Goal: Task Accomplishment & Management: Use online tool/utility

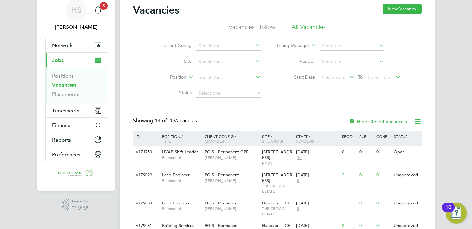
scroll to position [73, 0]
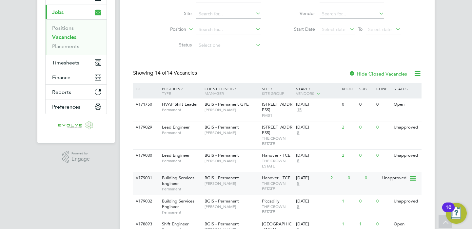
click at [244, 186] on div "BGIS - Permanent Alastair Rutherford" at bounding box center [231, 180] width 57 height 17
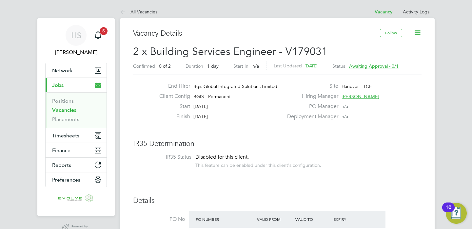
click at [363, 94] on span "Alastair Rutherford" at bounding box center [360, 97] width 38 height 6
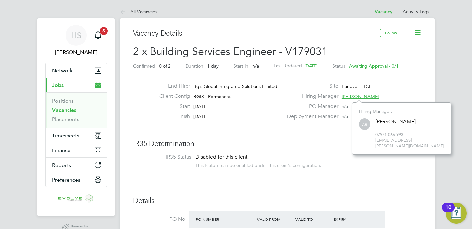
scroll to position [47, 99]
drag, startPoint x: 429, startPoint y: 140, endPoint x: 365, endPoint y: 142, distance: 64.2
click at [365, 142] on div "AR Alastair Rutherford - 07971 066 993 alastair.rutherford@bgis.com" at bounding box center [401, 133] width 85 height 31
copy span "alastair.rutherford@bgis.com"
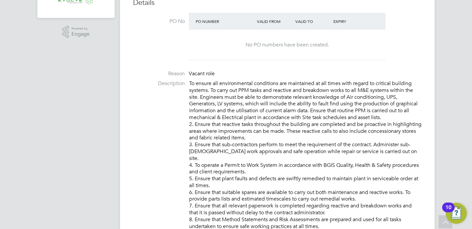
scroll to position [0, 0]
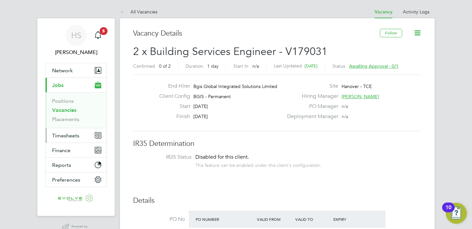
click at [67, 139] on button "Timesheets" at bounding box center [76, 135] width 61 height 14
click at [66, 134] on span "Timesheets" at bounding box center [65, 136] width 27 height 6
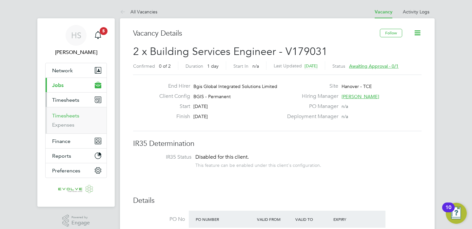
click at [66, 115] on link "Timesheets" at bounding box center [65, 116] width 27 height 6
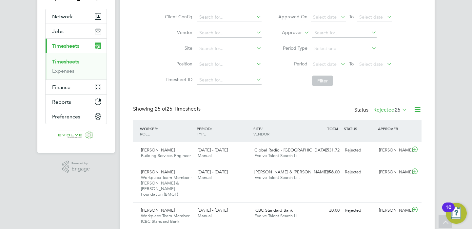
click at [351, 127] on div "STATUS" at bounding box center [359, 129] width 34 height 12
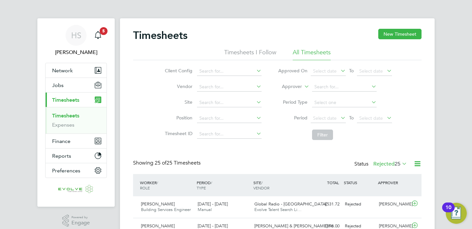
click at [357, 162] on div "Status Rejected 25" at bounding box center [381, 164] width 54 height 9
click at [241, 50] on li "Timesheets I Follow" at bounding box center [250, 54] width 52 height 12
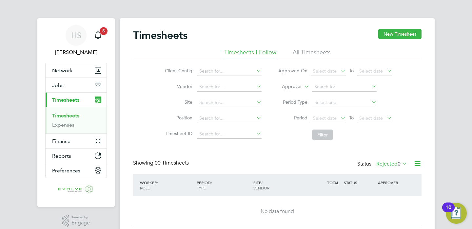
click at [304, 50] on li "All Timesheets" at bounding box center [312, 54] width 38 height 12
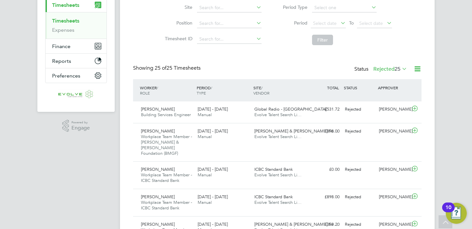
click at [392, 68] on label "Rejected 25" at bounding box center [390, 69] width 34 height 7
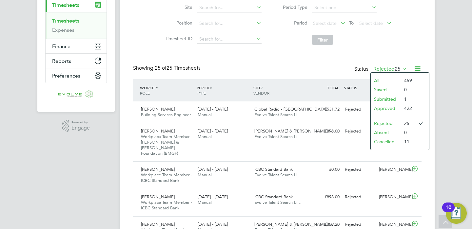
click at [387, 80] on li "All" at bounding box center [385, 80] width 30 height 9
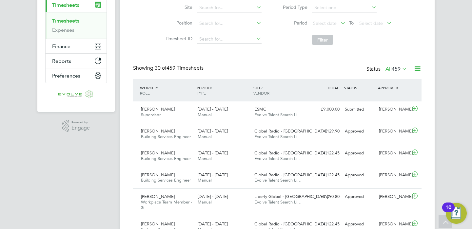
click at [393, 70] on span "459" at bounding box center [395, 69] width 9 height 7
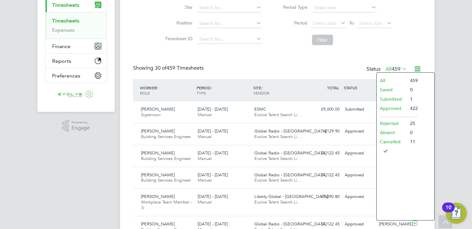
click at [388, 102] on li "Submitted" at bounding box center [391, 99] width 30 height 9
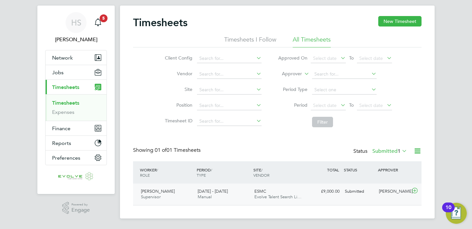
click at [257, 187] on div "ESMC Evolve Talent Search Li…" at bounding box center [280, 194] width 57 height 16
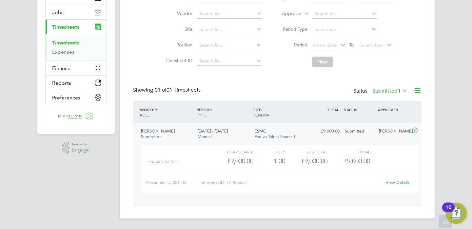
click at [402, 183] on link "View Details" at bounding box center [398, 183] width 24 height 6
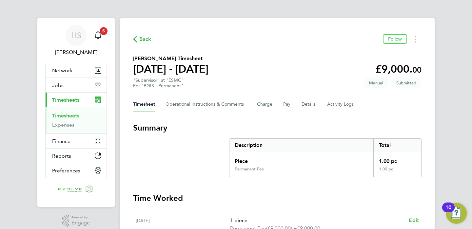
click at [141, 41] on span "Back" at bounding box center [145, 39] width 12 height 8
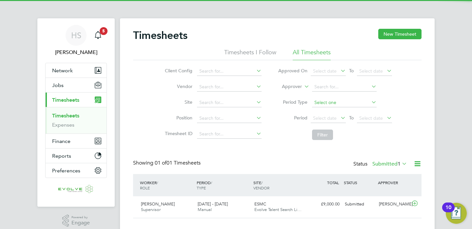
scroll to position [13, 0]
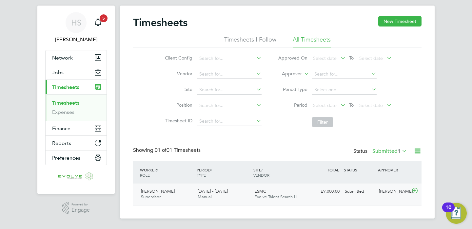
click at [181, 194] on div "[PERSON_NAME] Supervisor [DATE] - [DATE]" at bounding box center [166, 194] width 57 height 16
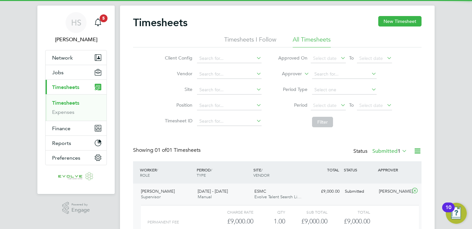
scroll to position [73, 0]
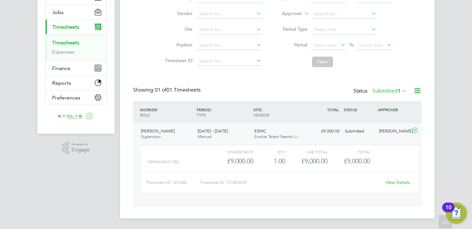
click at [272, 132] on div "ESMC Evolve Talent Search Li…" at bounding box center [280, 134] width 57 height 16
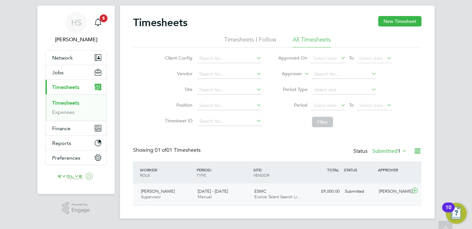
scroll to position [13, 0]
click at [214, 193] on span "[DATE] - [DATE]" at bounding box center [213, 192] width 30 height 6
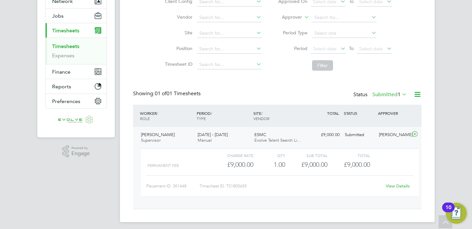
scroll to position [73, 0]
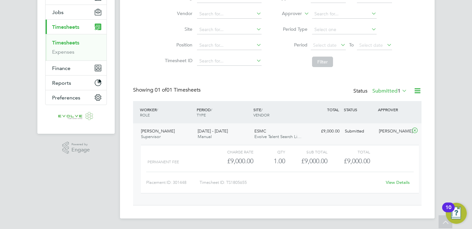
click at [401, 182] on link "View Details" at bounding box center [398, 183] width 24 height 6
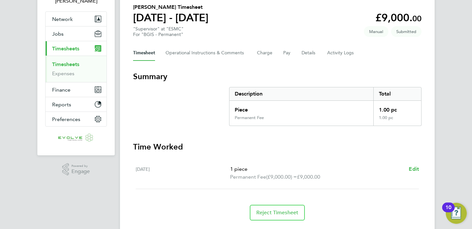
scroll to position [21, 0]
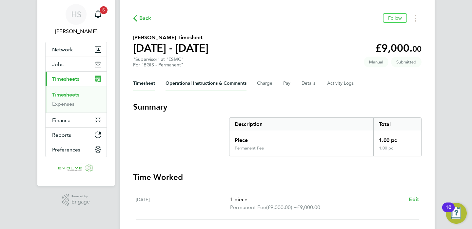
click at [231, 86] on Comments-tab "Operational Instructions & Comments" at bounding box center [205, 84] width 81 height 16
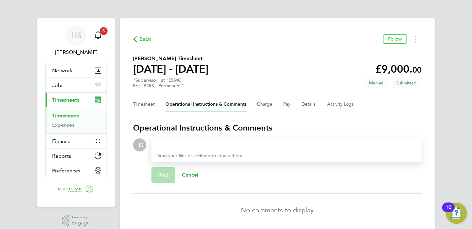
click at [212, 151] on div "Drag your files or click here to attach them" at bounding box center [286, 151] width 270 height 24
click at [212, 148] on div at bounding box center [286, 145] width 259 height 8
click at [212, 146] on div at bounding box center [286, 145] width 259 height 8
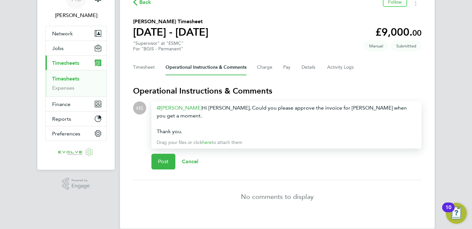
scroll to position [40, 0]
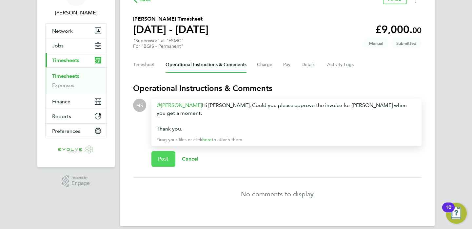
click at [166, 156] on span "Post" at bounding box center [163, 159] width 11 height 7
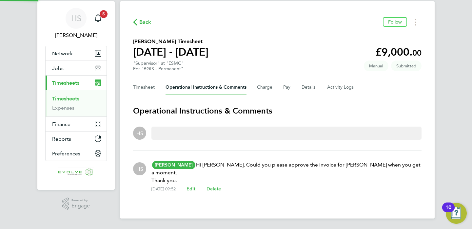
scroll to position [9, 0]
